Goal: Task Accomplishment & Management: Use online tool/utility

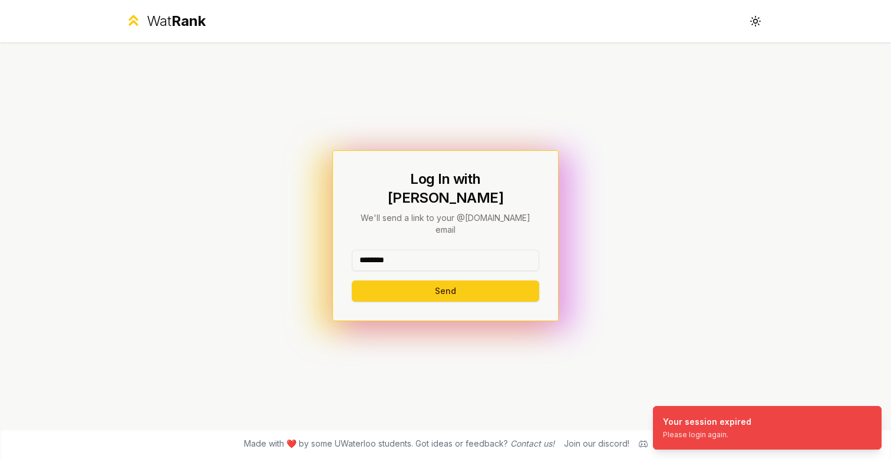
type input "********"
click at [445, 281] on button "Send" at bounding box center [445, 291] width 187 height 21
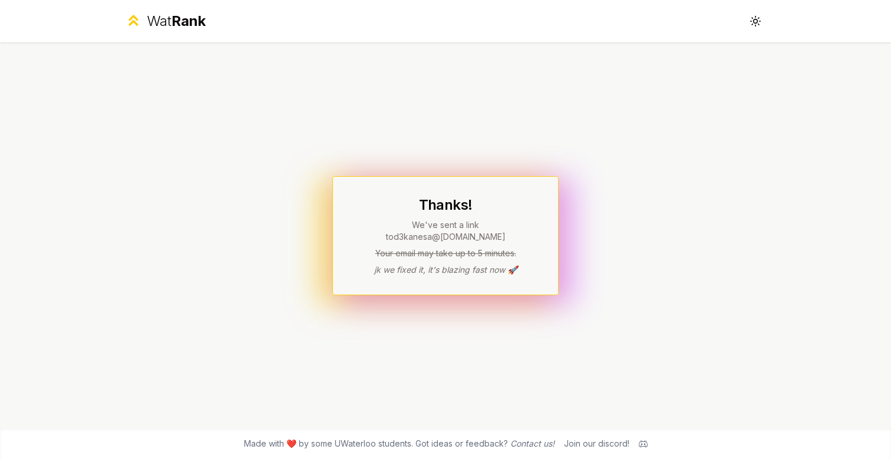
click at [496, 127] on div "Thanks! We've sent a link to d3kanesa @[DOMAIN_NAME] Your email may take up to …" at bounding box center [445, 235] width 679 height 386
click at [661, 339] on div "Thanks! We've sent a link to d3kanesa @[DOMAIN_NAME] Your email may take up to …" at bounding box center [445, 235] width 679 height 386
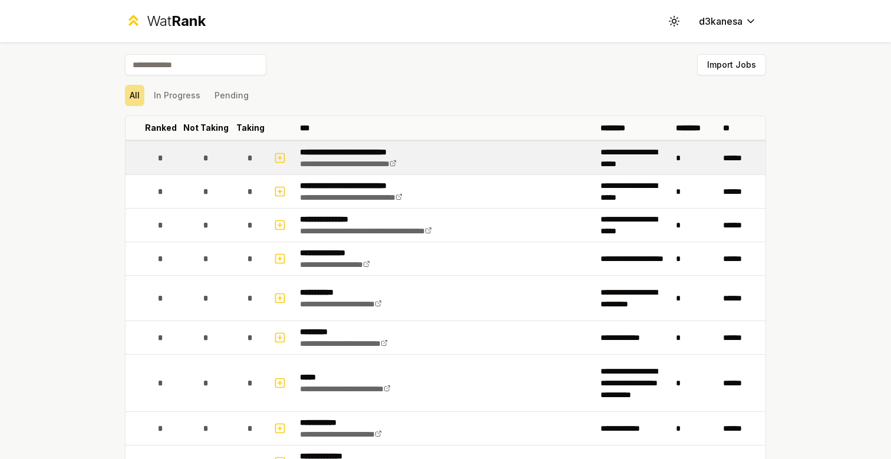
click at [146, 156] on td "*" at bounding box center [160, 157] width 33 height 33
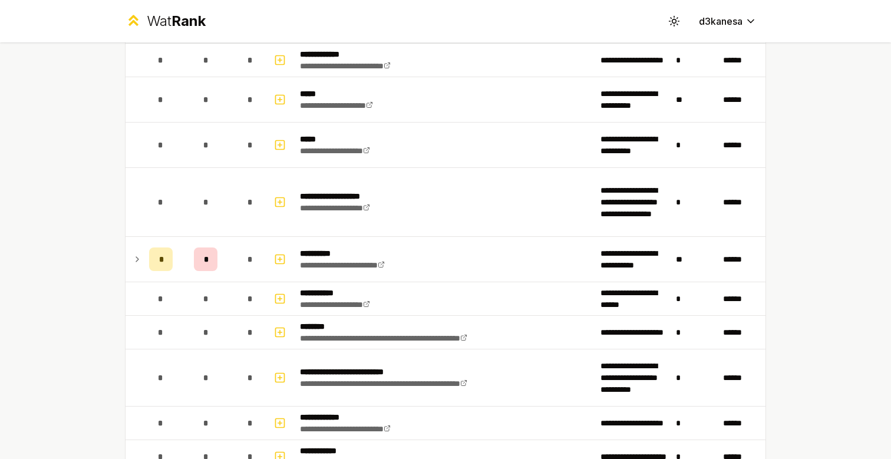
scroll to position [797, 0]
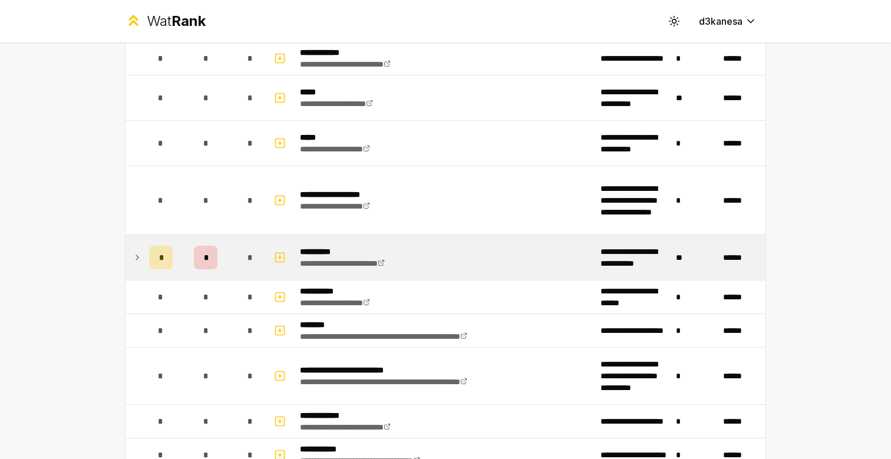
click at [135, 261] on icon at bounding box center [137, 257] width 9 height 14
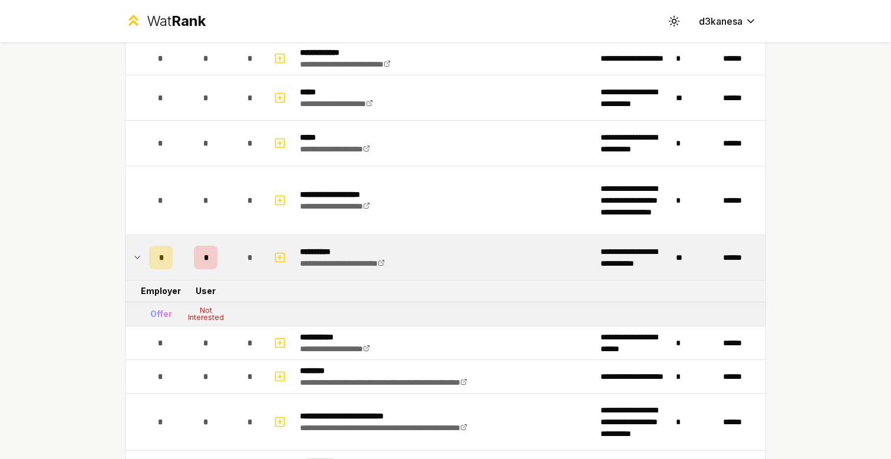
click at [134, 261] on icon at bounding box center [137, 257] width 9 height 14
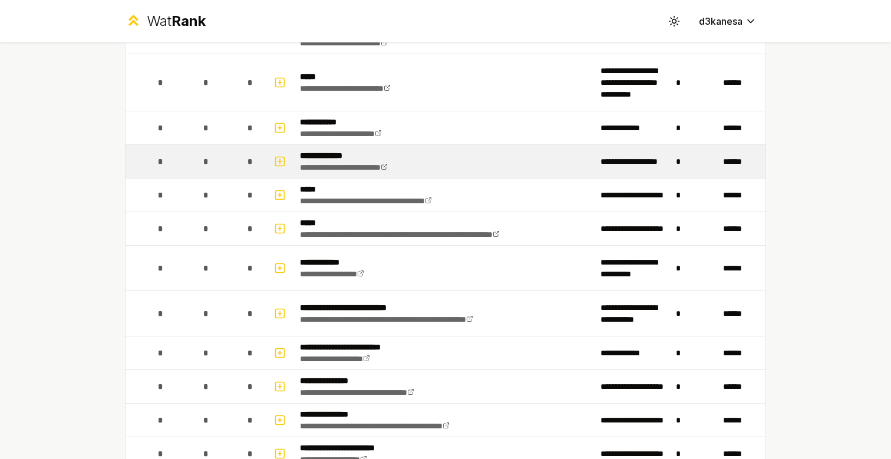
scroll to position [211, 0]
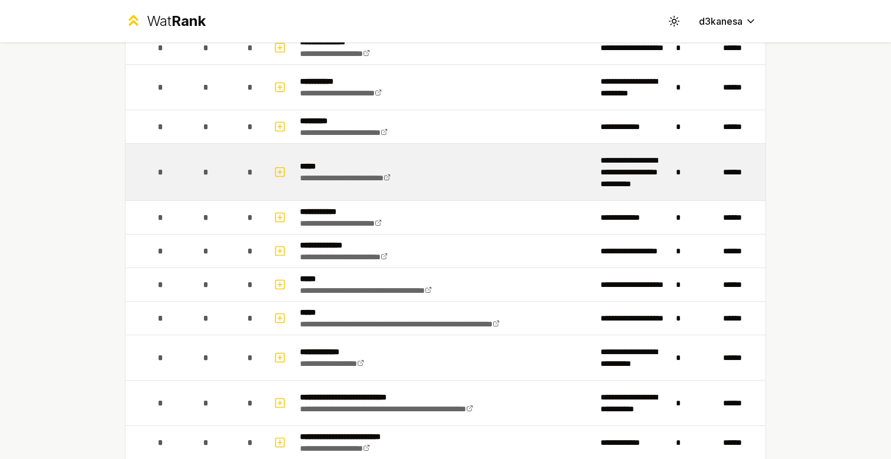
click at [150, 184] on td "*" at bounding box center [160, 172] width 33 height 57
click at [143, 168] on td at bounding box center [135, 172] width 19 height 57
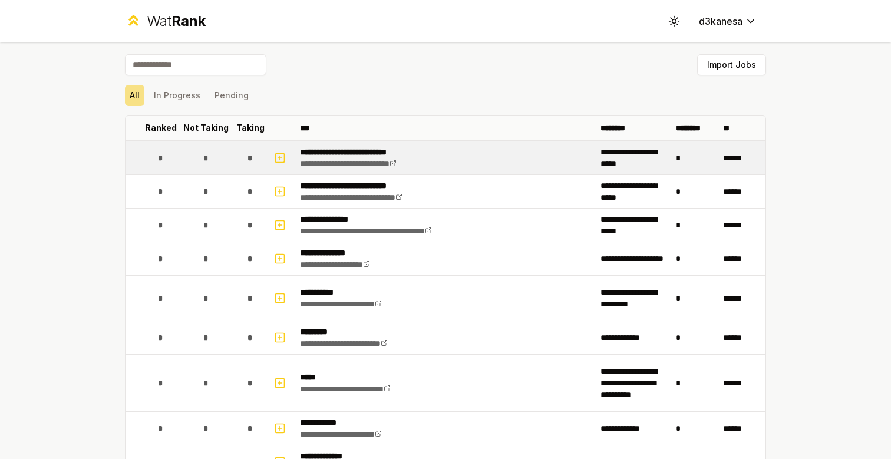
scroll to position [0, 0]
click at [150, 150] on div "*" at bounding box center [161, 158] width 24 height 24
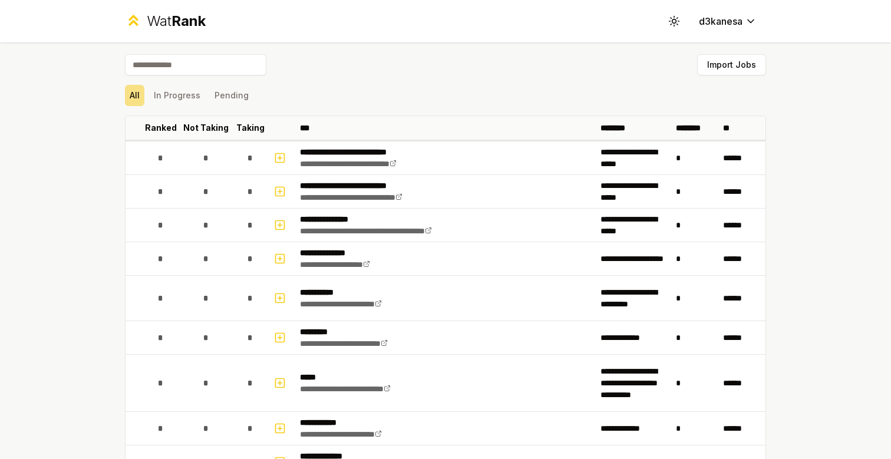
click at [189, 65] on input at bounding box center [195, 64] width 141 height 21
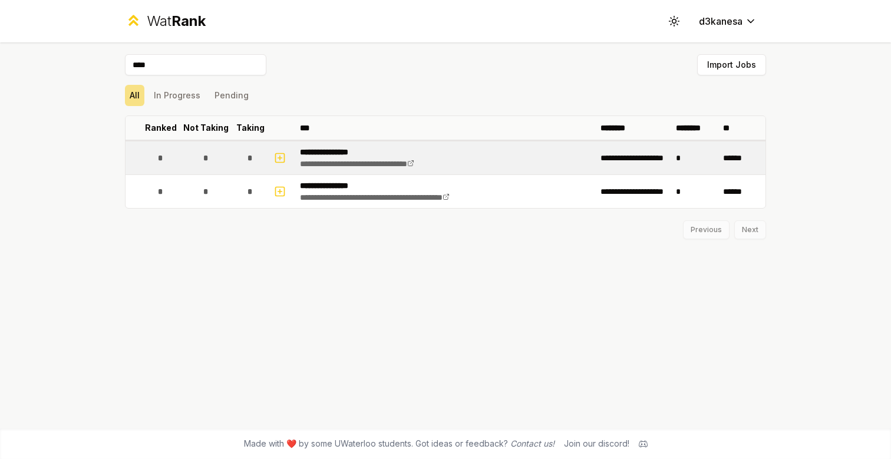
type input "****"
click at [166, 147] on div "*" at bounding box center [161, 158] width 24 height 24
click at [136, 161] on td at bounding box center [135, 157] width 19 height 33
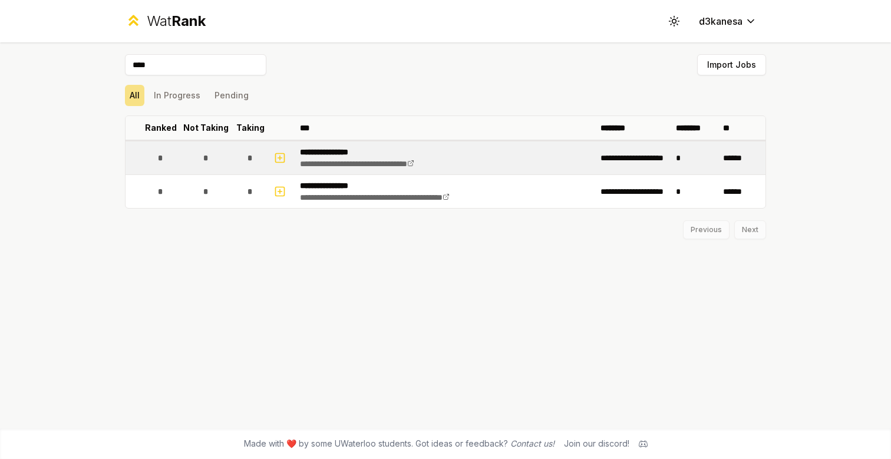
click at [136, 161] on td at bounding box center [135, 157] width 19 height 33
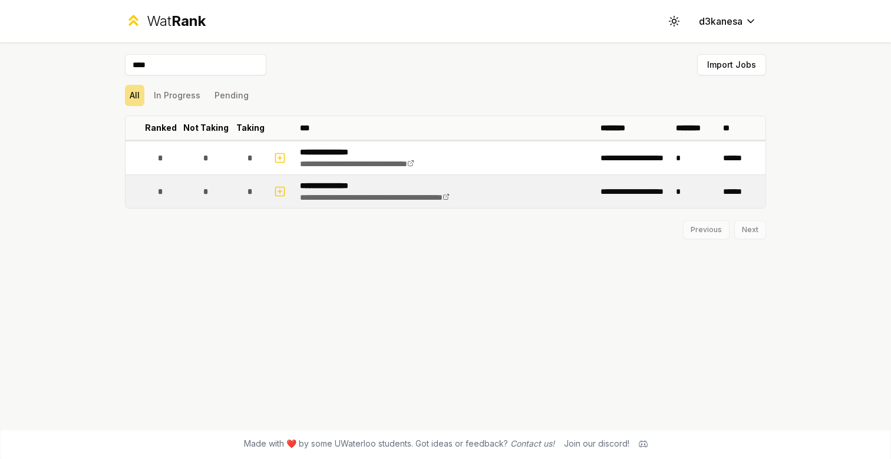
click at [144, 184] on td "*" at bounding box center [160, 191] width 33 height 33
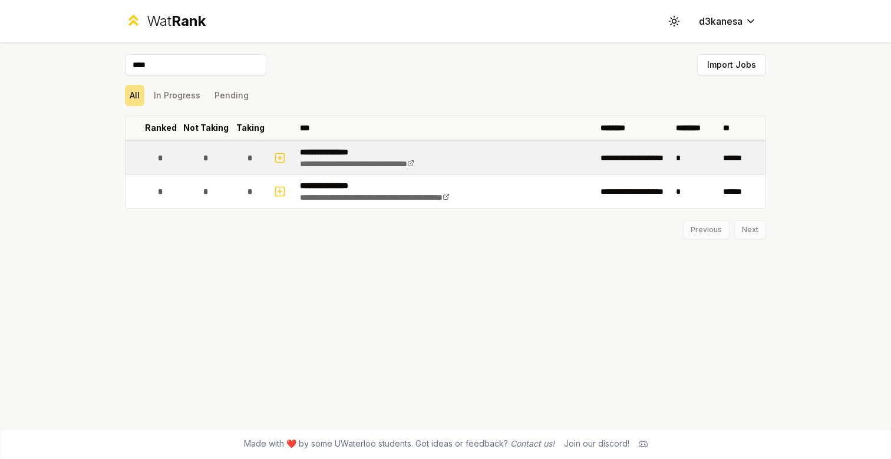
click at [144, 165] on td at bounding box center [135, 157] width 19 height 33
click at [276, 154] on rect "button" at bounding box center [280, 157] width 9 height 9
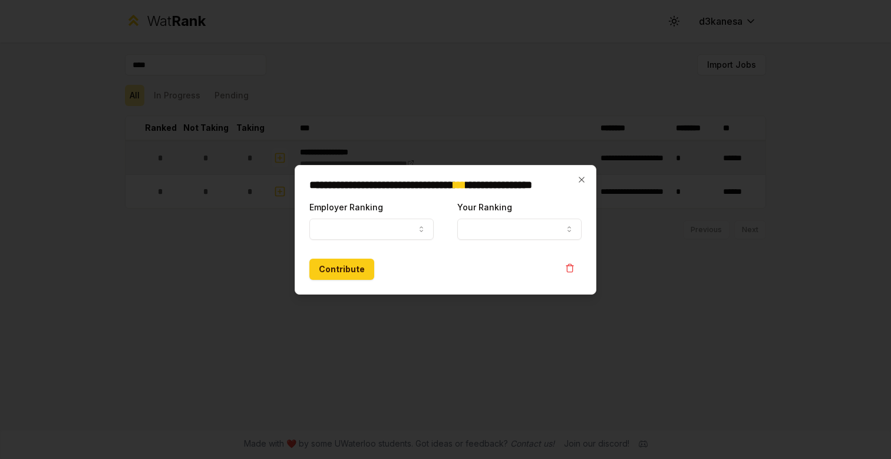
select select
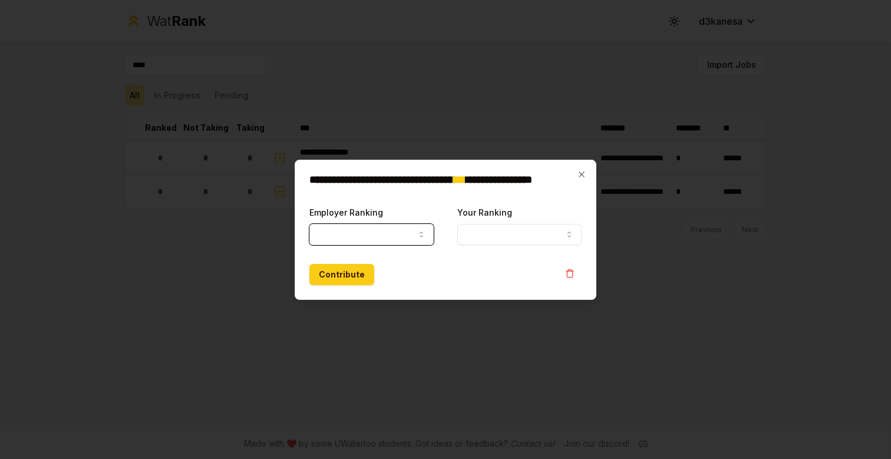
click at [361, 242] on button "Employer Ranking" at bounding box center [371, 234] width 124 height 21
click at [233, 229] on div at bounding box center [445, 229] width 891 height 459
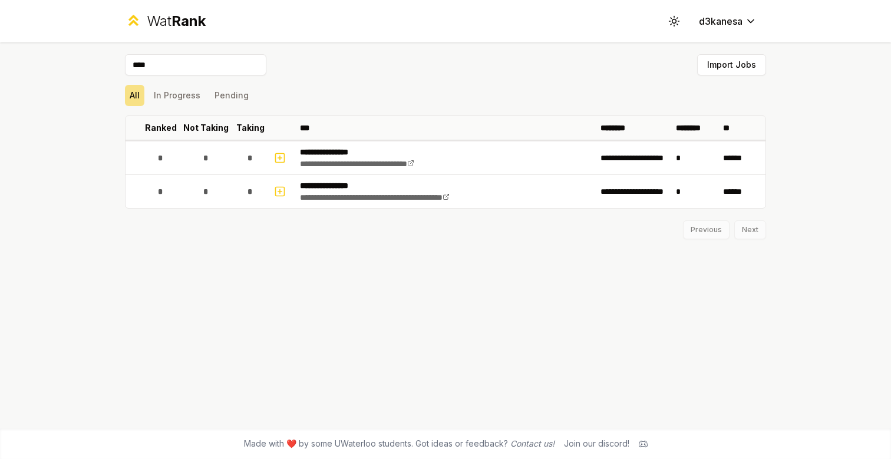
click at [528, 316] on div "**********" at bounding box center [445, 235] width 679 height 386
click at [272, 384] on div "**********" at bounding box center [445, 235] width 679 height 386
